Goal: Information Seeking & Learning: Learn about a topic

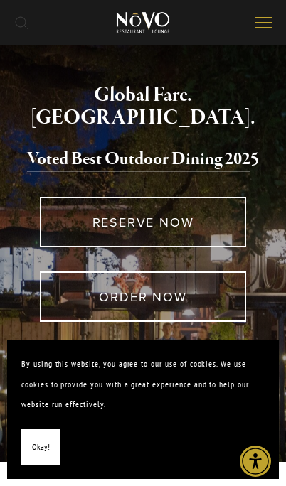
click at [255, 23] on icon "Open navigation menu" at bounding box center [263, 22] width 17 height 13
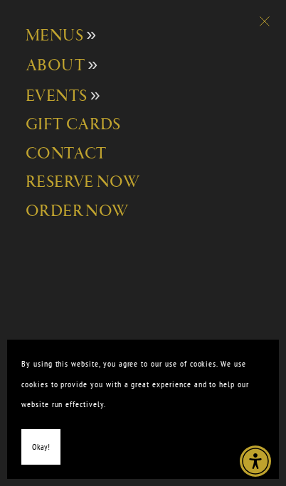
click at [86, 31] on button "MENUS" at bounding box center [122, 41] width 192 height 30
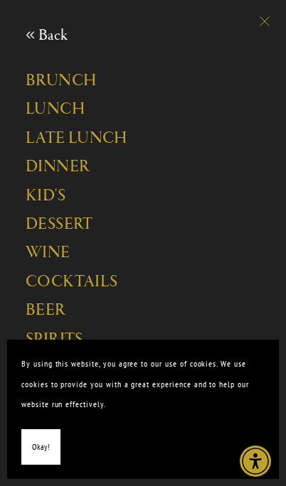
click at [85, 161] on link "DINNER" at bounding box center [122, 172] width 192 height 28
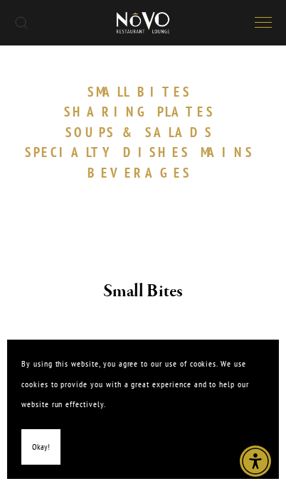
scroll to position [203, 0]
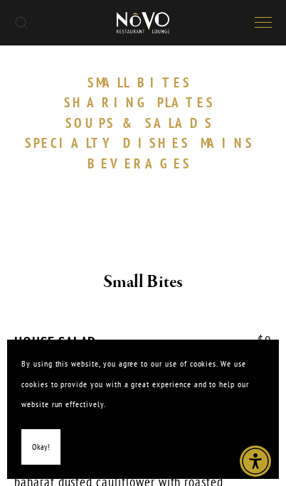
click at [87, 77] on span "SMALL" at bounding box center [108, 82] width 43 height 17
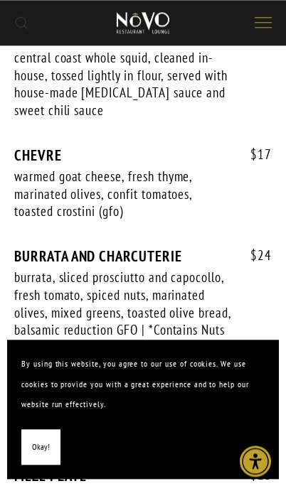
scroll to position [1751, 0]
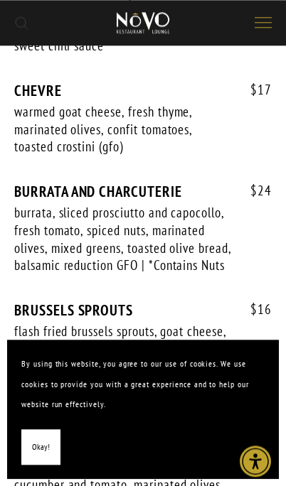
click at [39, 458] on span "Okay!" at bounding box center [41, 447] width 18 height 21
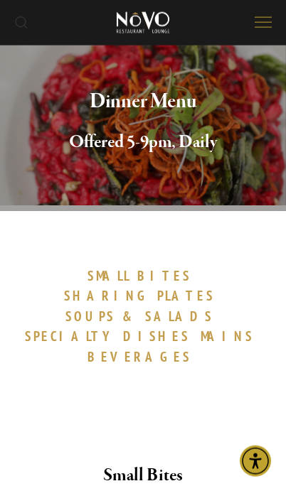
scroll to position [0, 0]
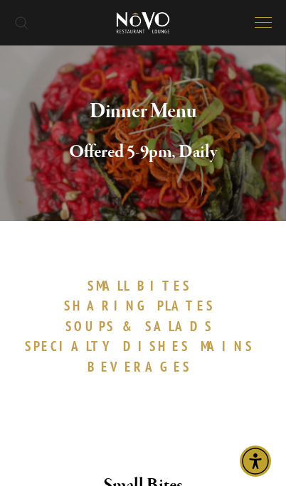
click at [262, 33] on button "Open navigation menu" at bounding box center [263, 23] width 28 height 24
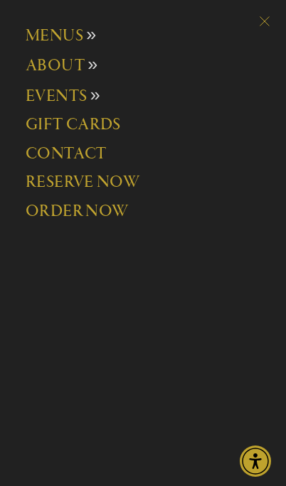
click at [95, 38] on button "MENUS" at bounding box center [122, 41] width 192 height 30
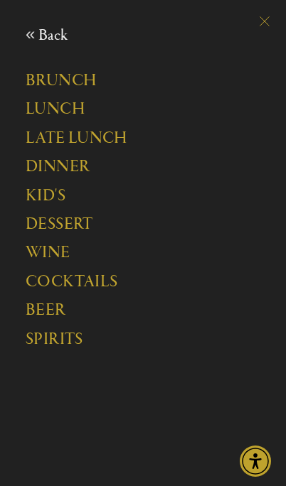
click at [112, 137] on link "LATE LUNCH" at bounding box center [122, 143] width 192 height 28
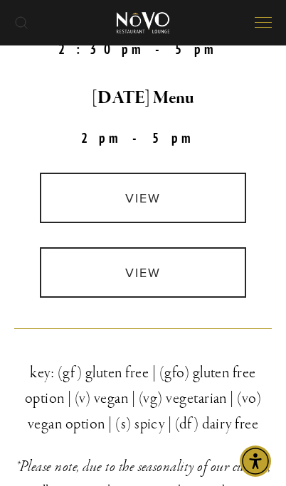
scroll to position [302, 0]
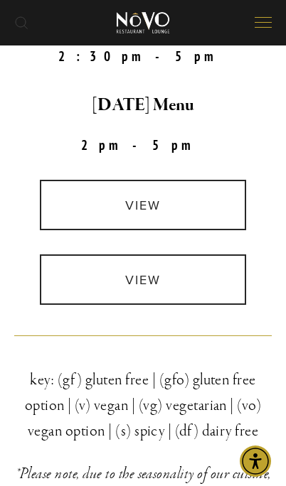
click at [207, 206] on link "view" at bounding box center [143, 205] width 206 height 50
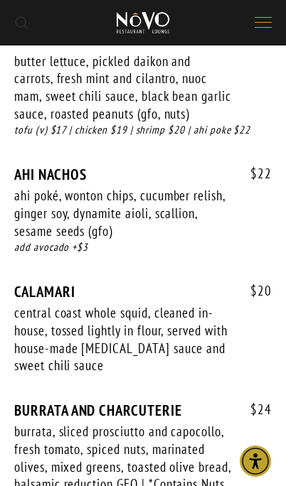
scroll to position [1029, 0]
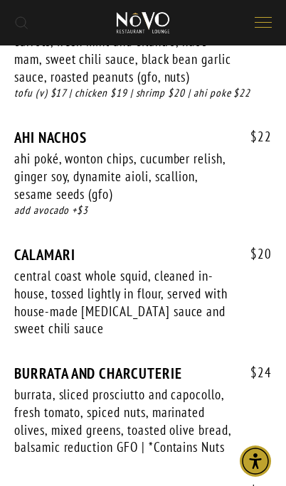
click at [266, 28] on icon "Open navigation menu" at bounding box center [263, 22] width 17 height 13
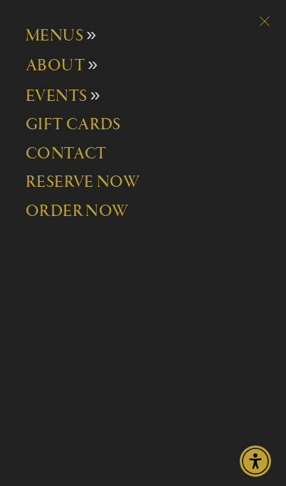
click at [42, 39] on span "MENUS" at bounding box center [55, 36] width 58 height 21
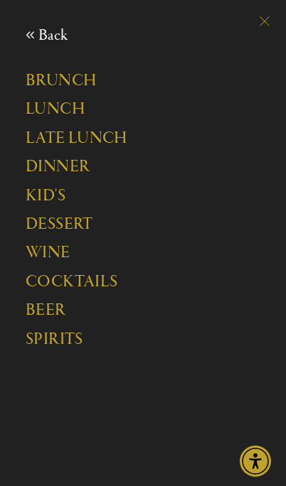
click at [48, 161] on link "DINNER" at bounding box center [122, 172] width 192 height 28
